Goal: Task Accomplishment & Management: Manage account settings

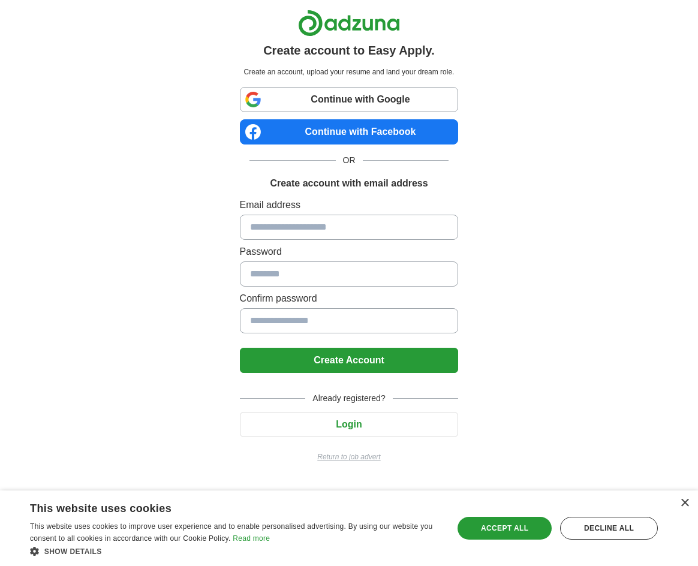
click at [303, 227] on input at bounding box center [349, 227] width 219 height 25
click at [418, 431] on button "Login" at bounding box center [349, 424] width 219 height 25
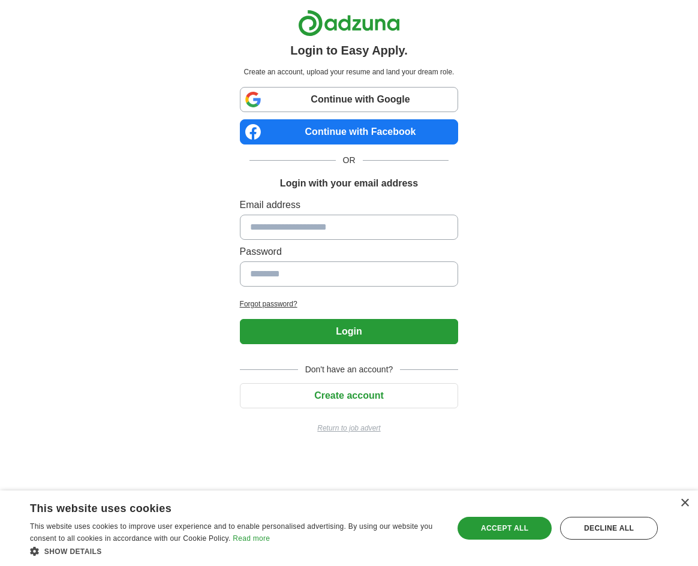
click at [424, 399] on button "Create account" at bounding box center [349, 395] width 219 height 25
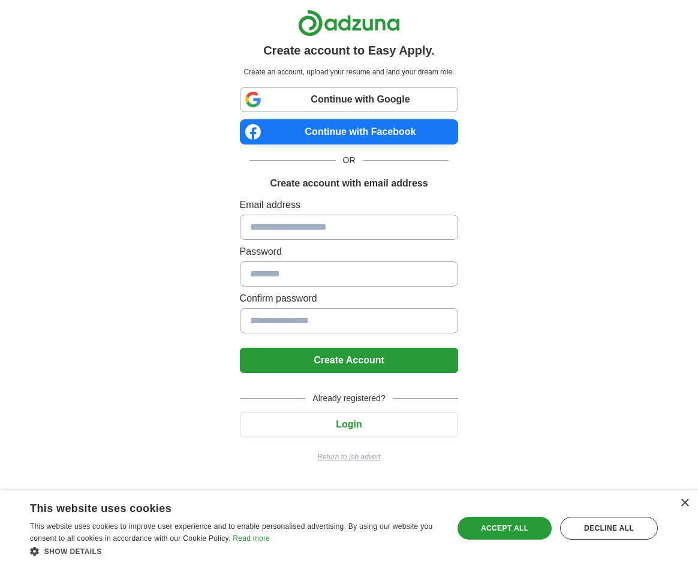
click at [361, 426] on button "Login" at bounding box center [349, 424] width 219 height 25
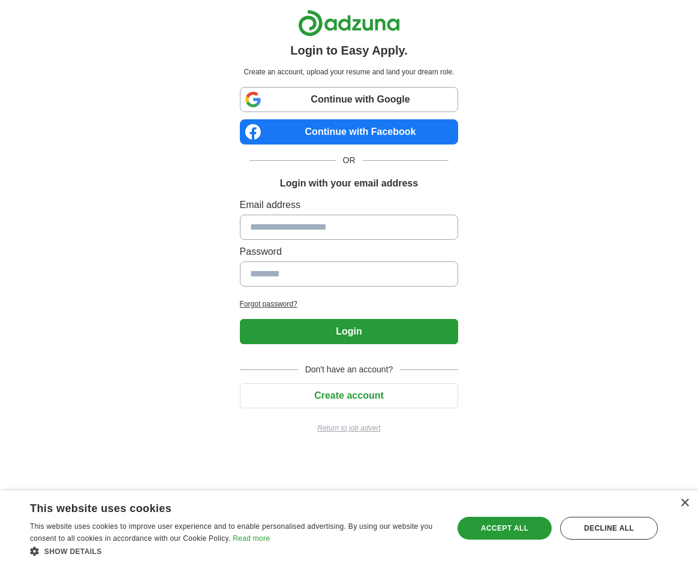
click at [346, 239] on input at bounding box center [349, 227] width 219 height 25
type input "**********"
click at [331, 322] on button "Login" at bounding box center [349, 331] width 219 height 25
